Goal: Task Accomplishment & Management: Manage account settings

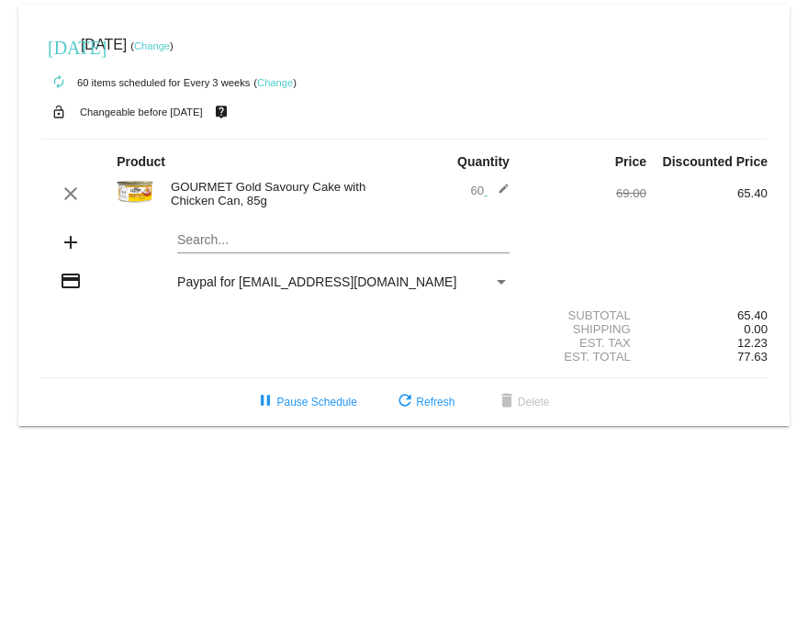
click at [135, 197] on img at bounding box center [135, 192] width 37 height 37
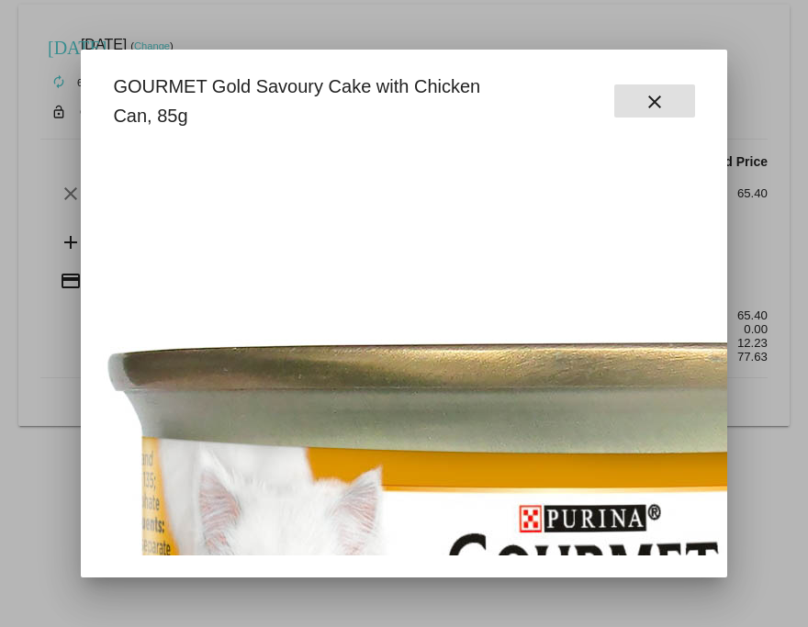
scroll to position [514, 0]
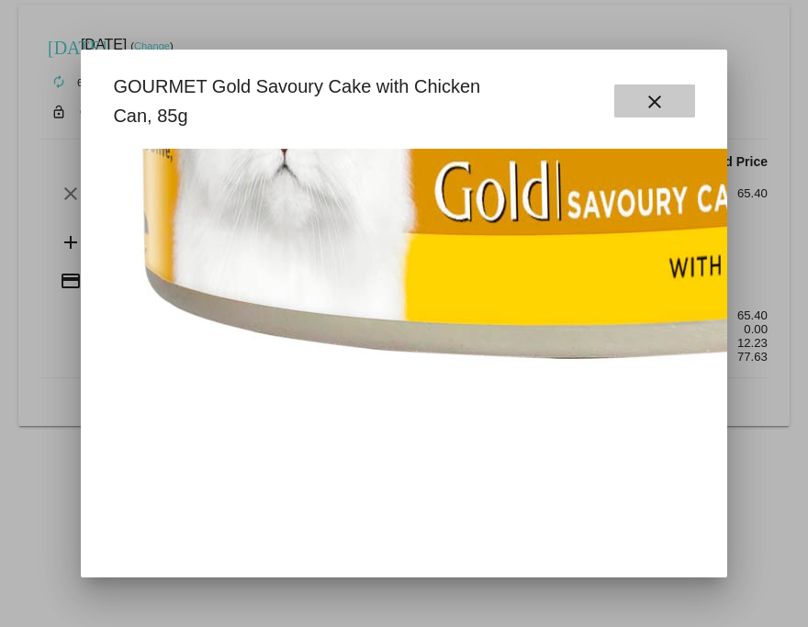
click at [654, 107] on mat-icon "close" at bounding box center [655, 102] width 22 height 22
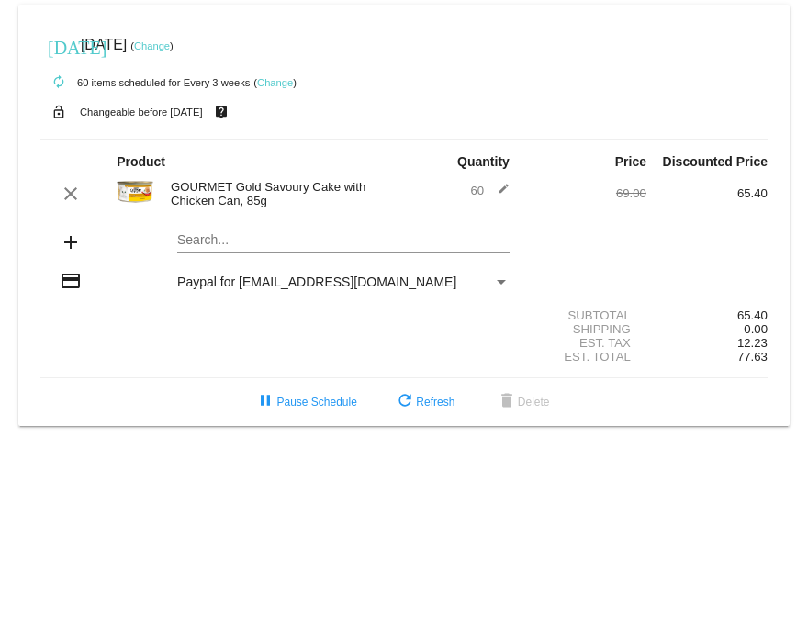
click at [170, 45] on link "Change" at bounding box center [152, 45] width 36 height 11
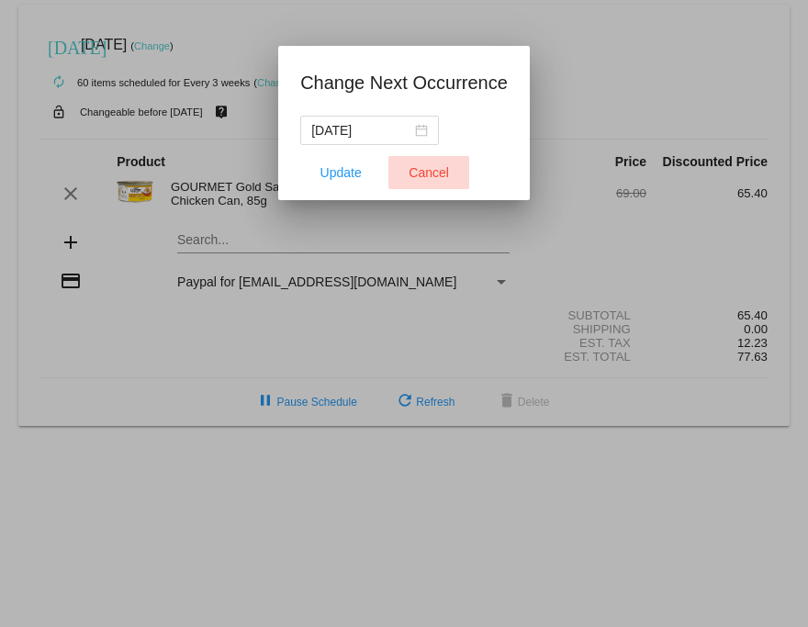
click at [435, 174] on span "Cancel" at bounding box center [429, 172] width 40 height 15
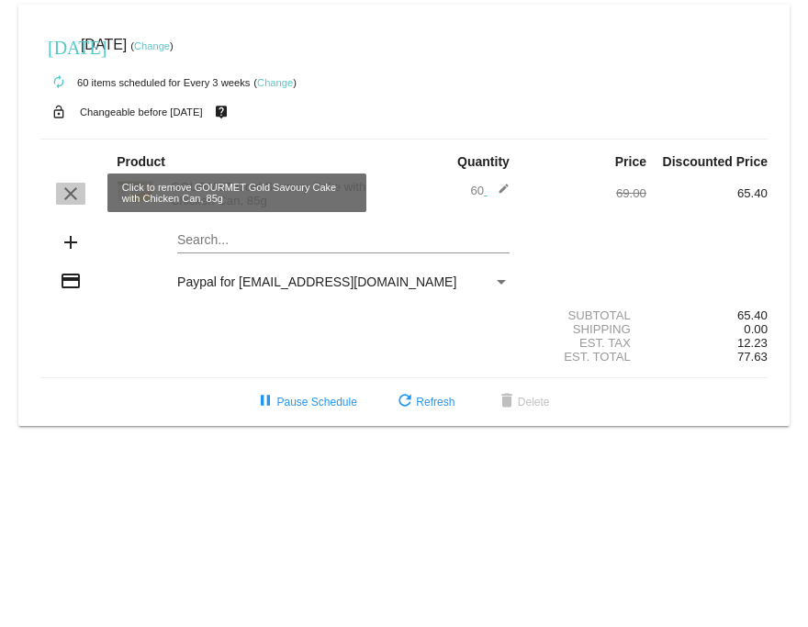
click at [65, 201] on mat-icon "clear" at bounding box center [71, 194] width 22 height 22
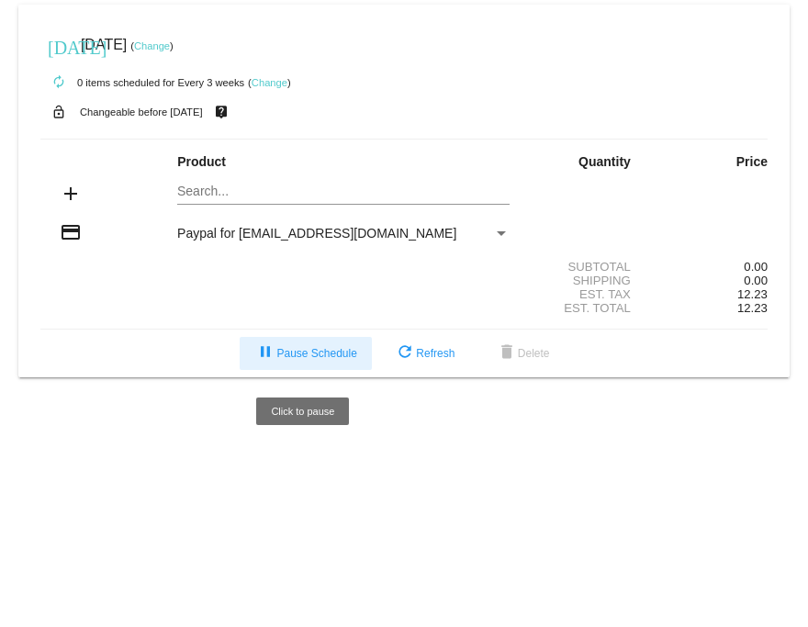
click at [314, 353] on span "pause Pause Schedule" at bounding box center [305, 353] width 102 height 13
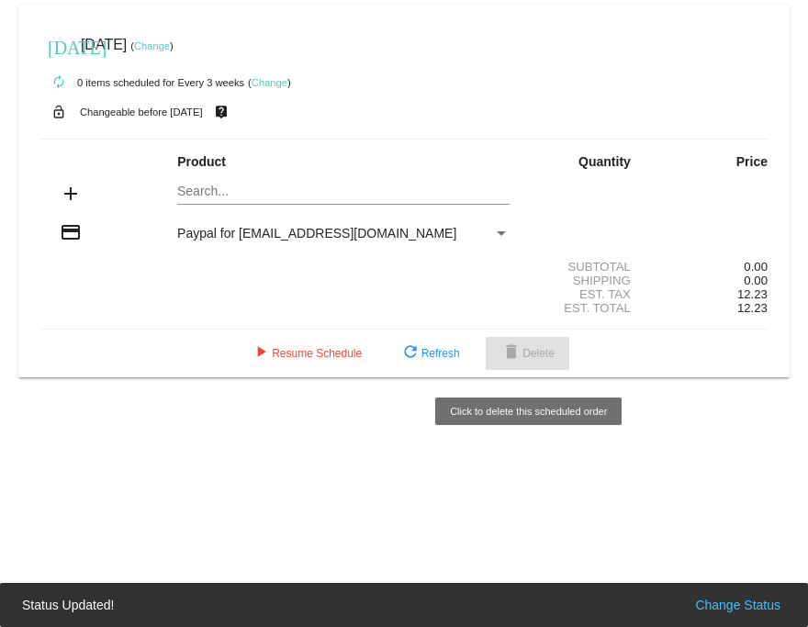
click at [533, 358] on span "delete Delete" at bounding box center [527, 353] width 54 height 13
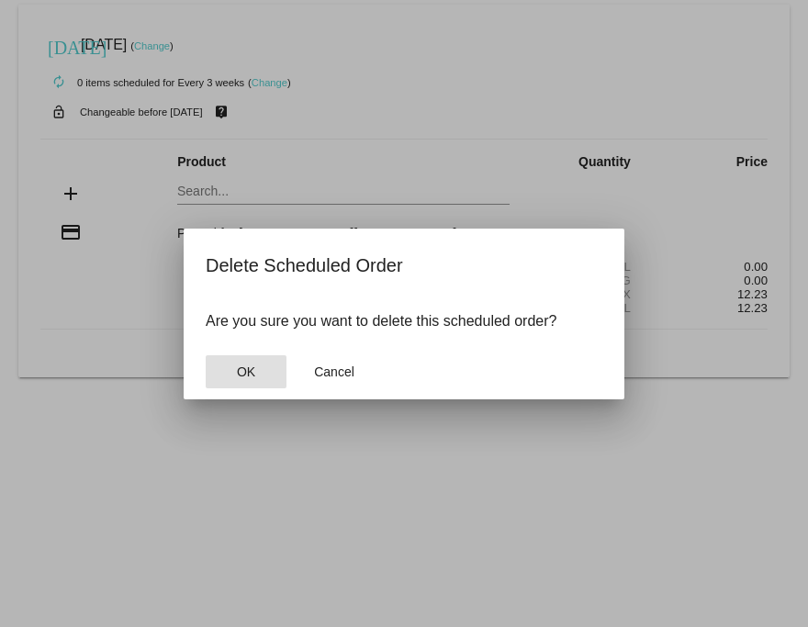
click at [229, 367] on button "OK" at bounding box center [246, 371] width 81 height 33
